Goal: Check status: Check status

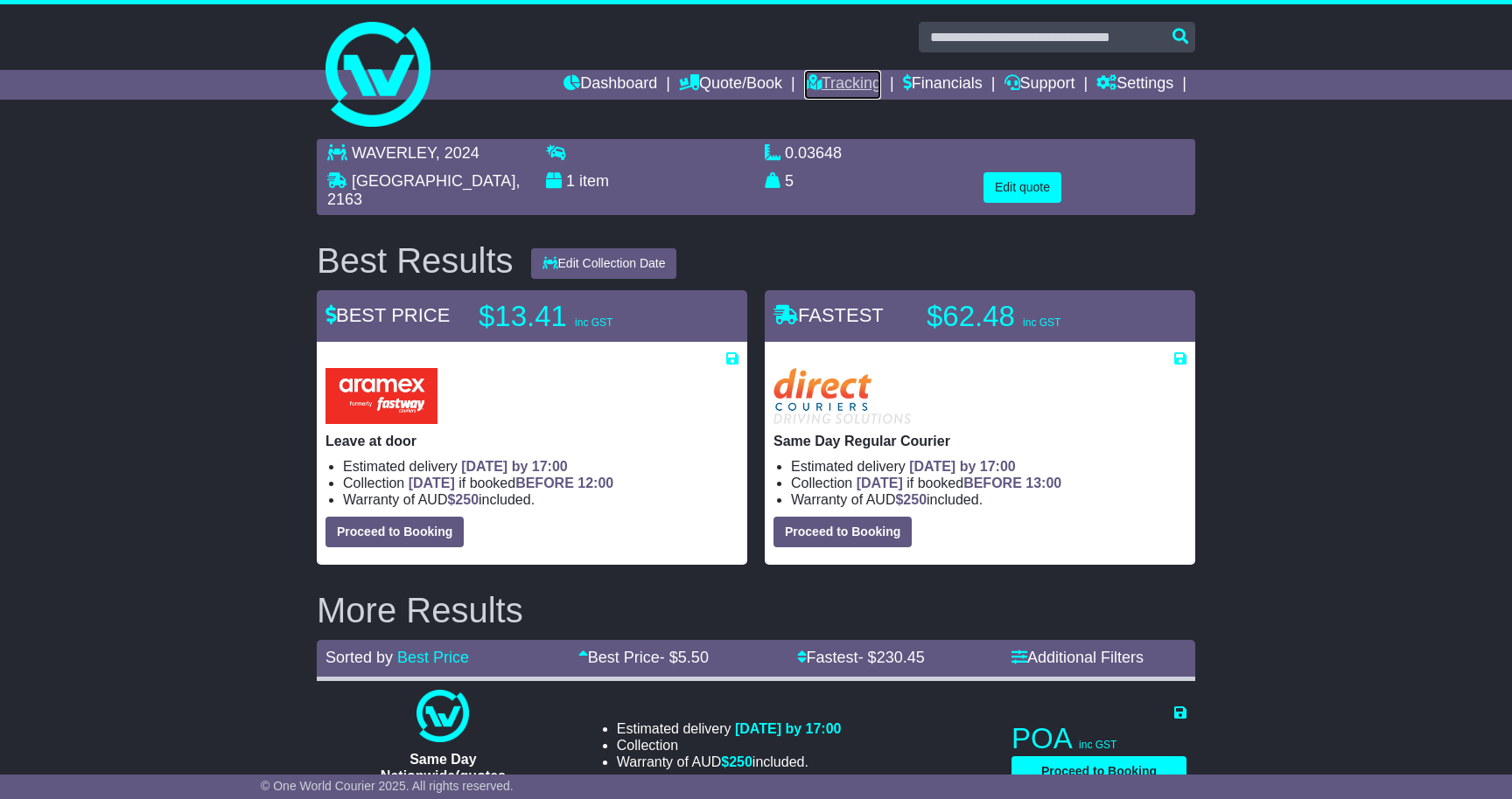
click at [850, 79] on link "Tracking" at bounding box center [842, 85] width 77 height 29
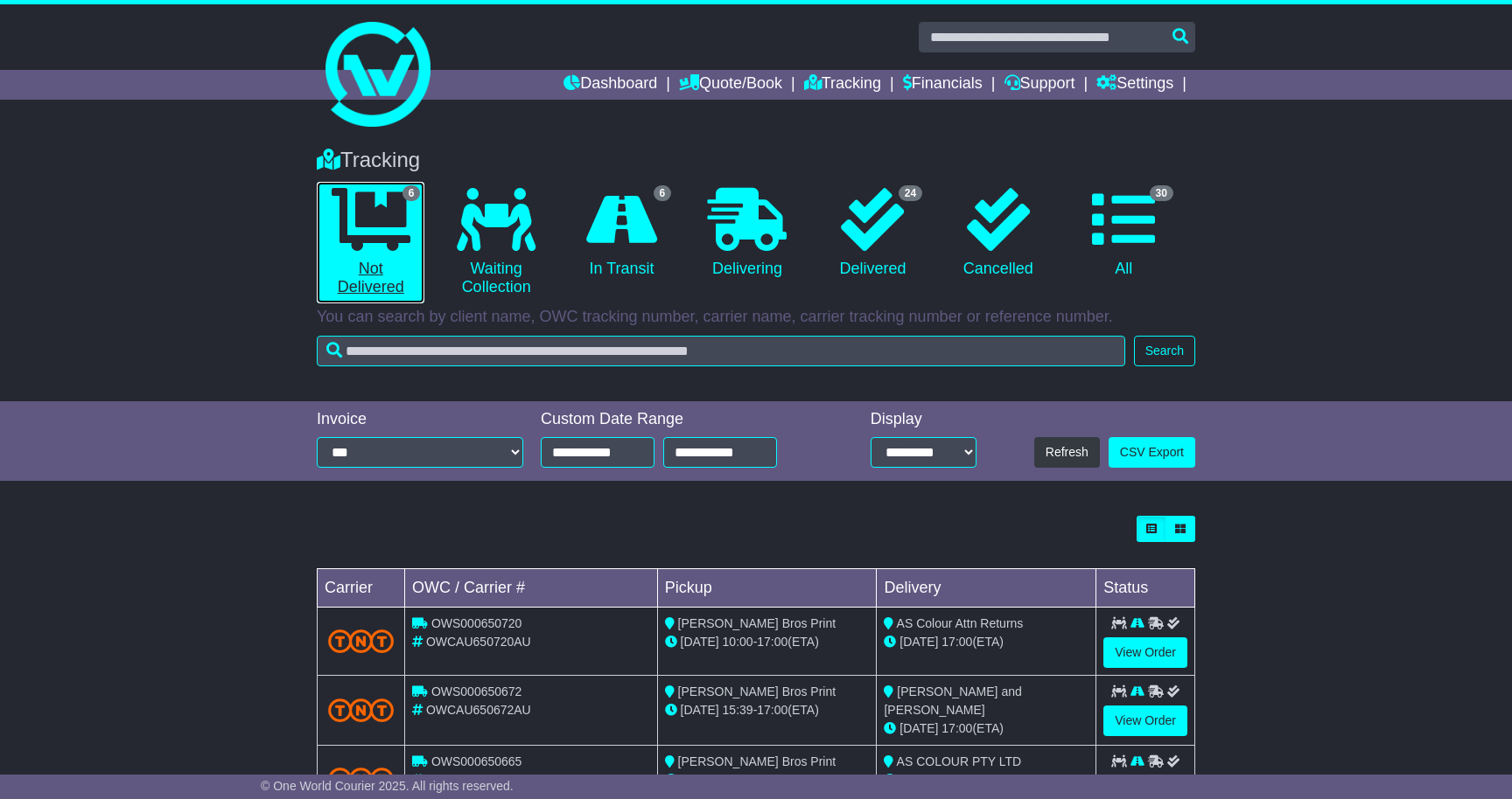
click at [364, 246] on icon at bounding box center [370, 219] width 79 height 63
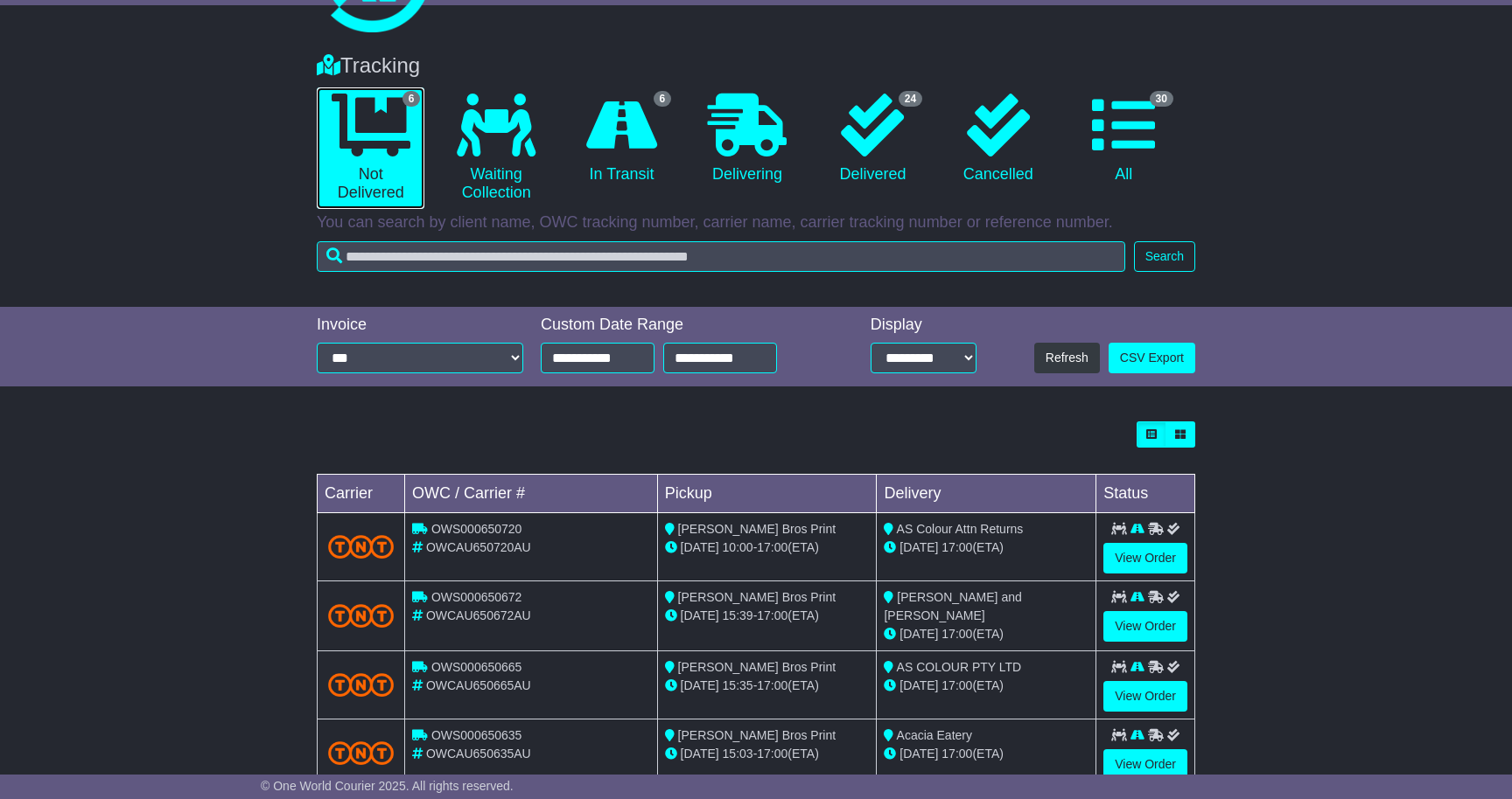
scroll to position [279, 0]
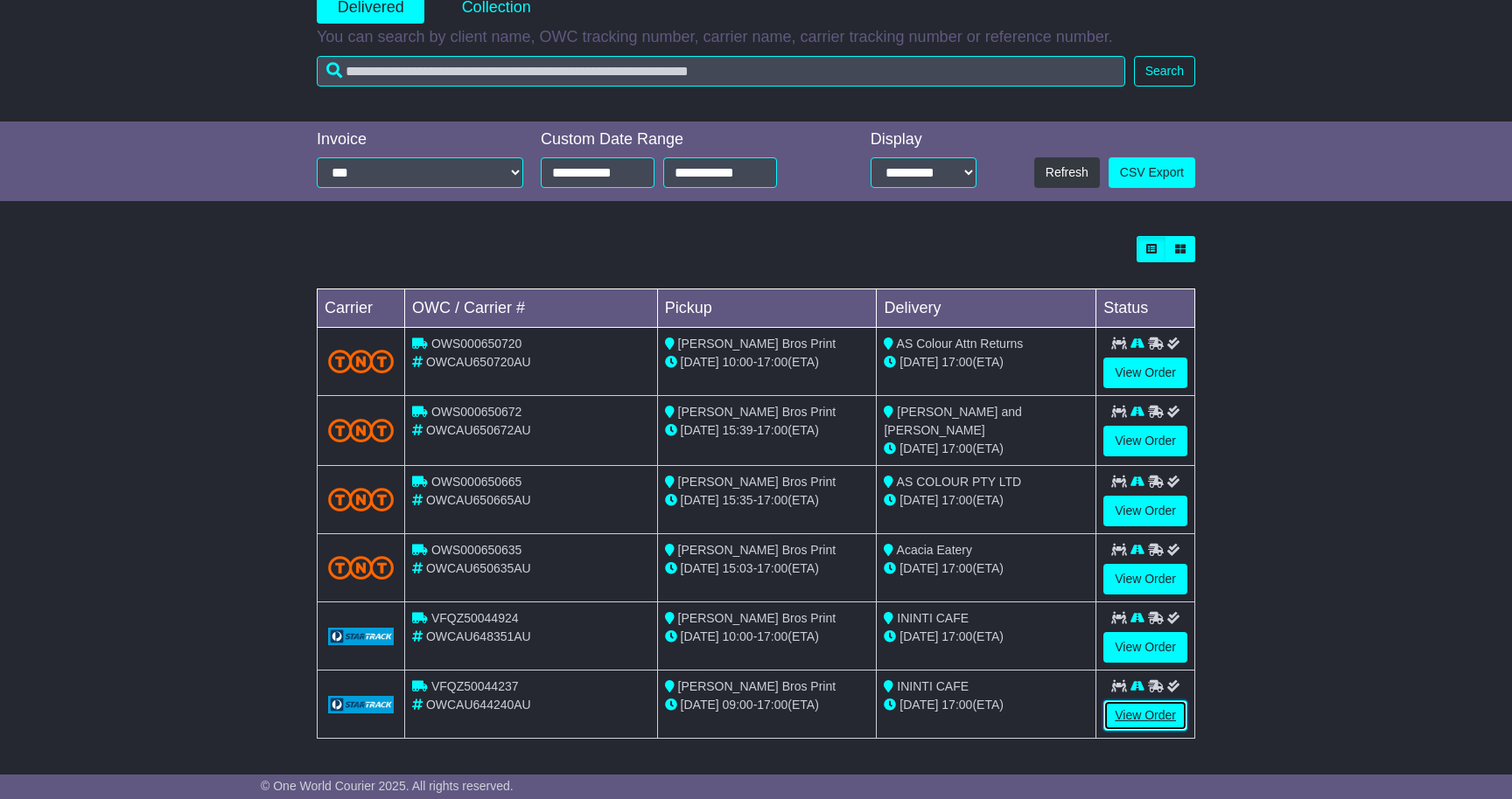
click at [1148, 710] on link "View Order" at bounding box center [1145, 715] width 84 height 30
